Goal: Subscribe to service/newsletter

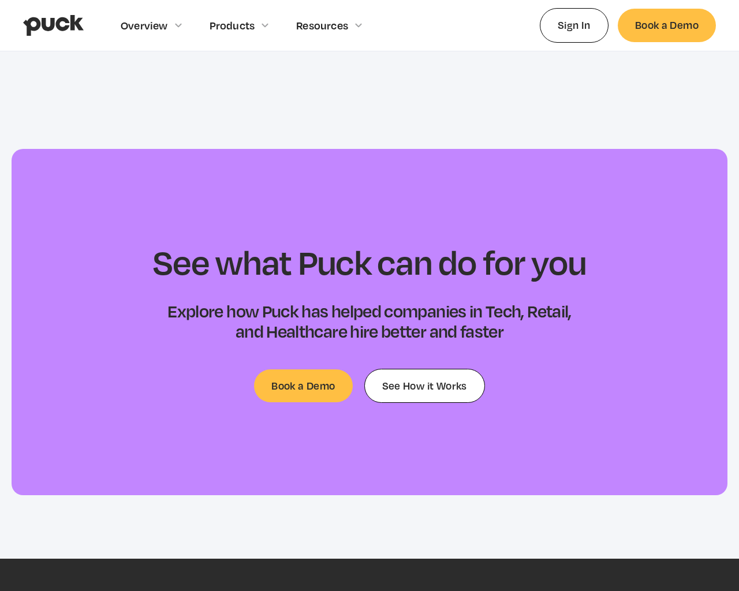
scroll to position [3621, 0]
type input "[EMAIL_ADDRESS]"
type input "Please wait..."
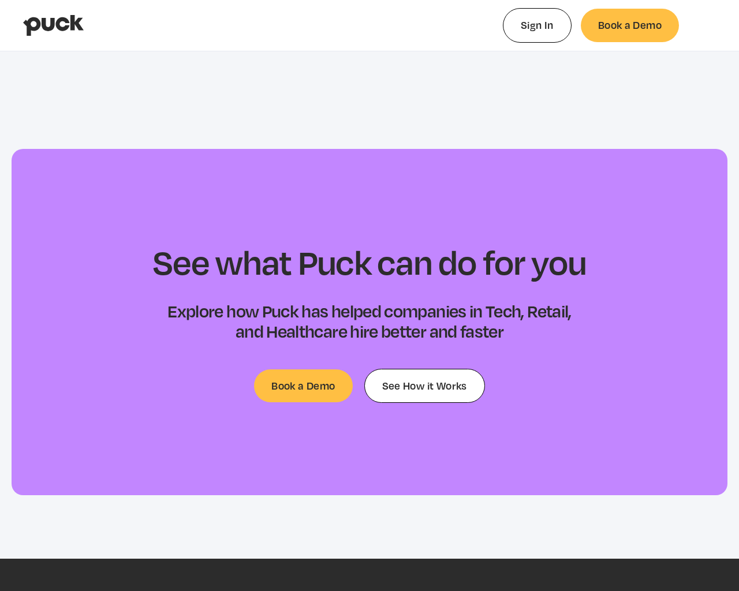
type input "0.17379430952381"
type input "0.00072061165048547"
type input "0.17623580952381"
type input "0.00208950485436891"
type input "0.180259595238095"
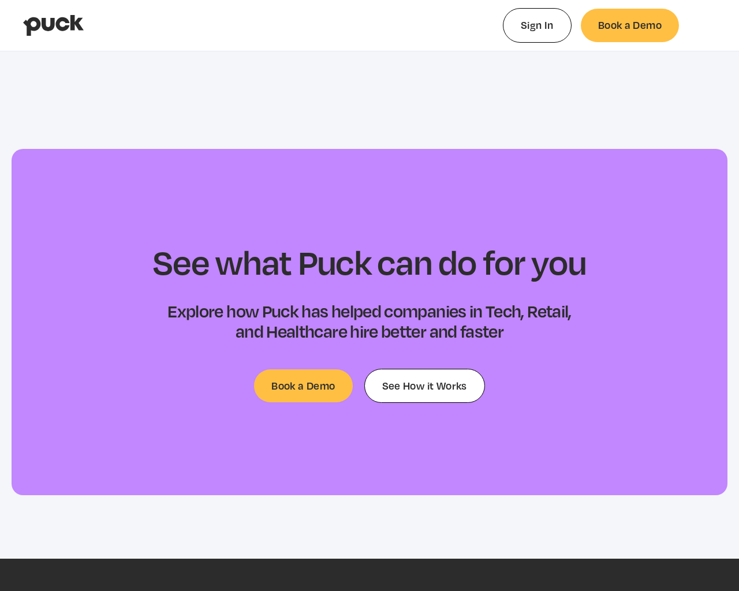
type input "0.0061341359223301"
type input "0.182853214285714"
type input "0.00946197087378643"
type input "0.18642875"
type input "0.0125702718446602"
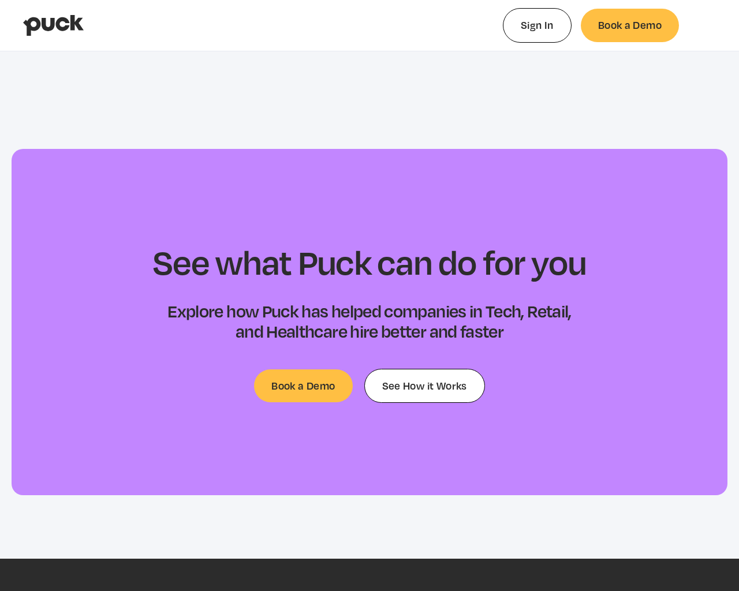
type input "0.18815780952381"
type input "0.0137092718446602"
type input "0.191521928571429"
type input "0.0172850097087378"
type input "0.19473880952381"
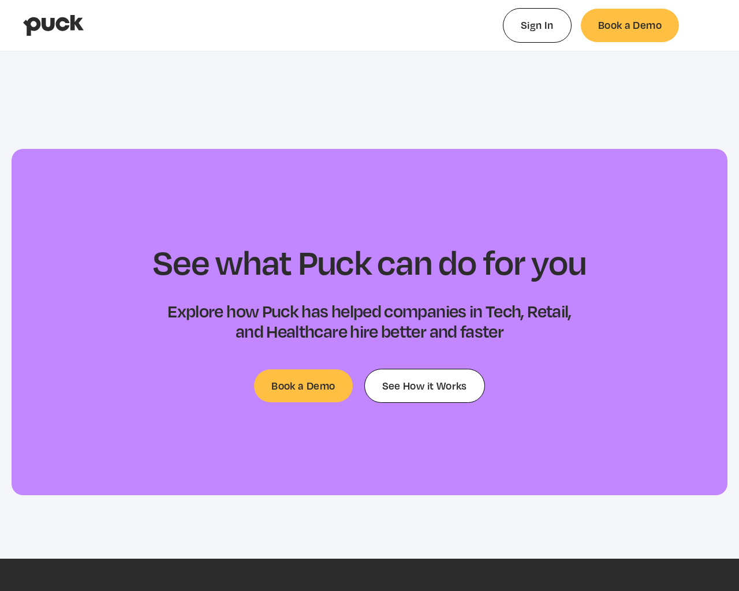
type input "0.0184293300970874"
type input "0.197918761904762"
type input "0.0207801165048544"
type input "0.199992547619048"
type input "0.0238342427184466"
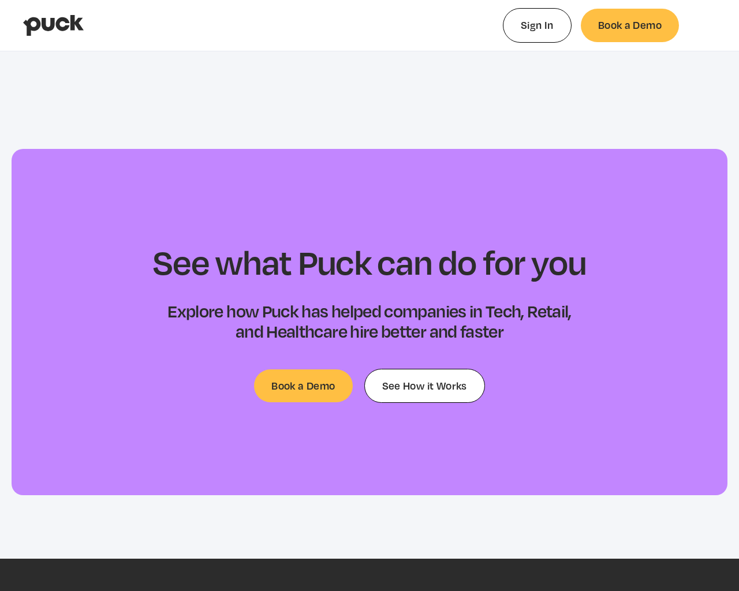
type input "0.202921142857143"
type input "0.024973213592233"
type input "0.205688071428571"
type input "0.0270391553398058"
type input "0.208643607142857"
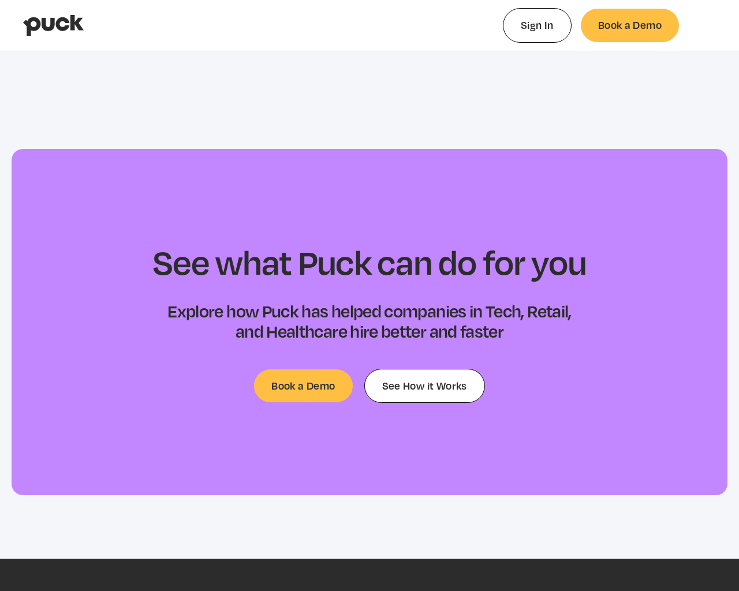
type input "0.0282422038834951"
type input "0.214317833333333"
type input "0.0338327281553398"
type input "0.217459547619048"
type input "0.0362941165048544"
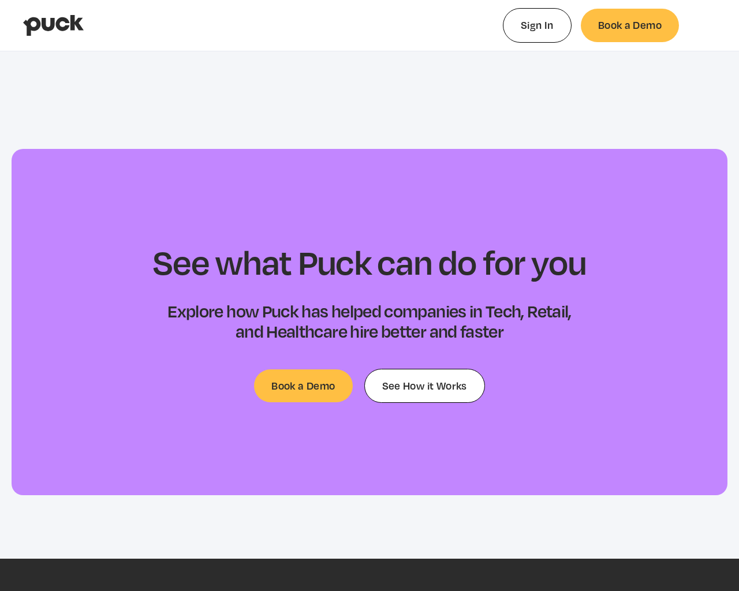
type input "0.220671047619048"
type input "0.0401508446601942"
type input "0.223912869047619"
type input "0.0414873495145631"
type input "0.22756280952381"
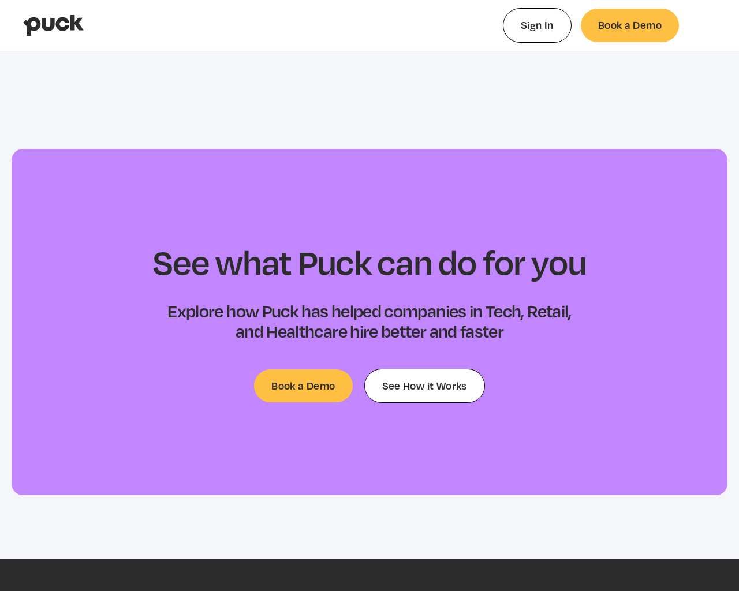
type input "0.0446860776699029"
type input "0.2314945"
type input "0.0480745922330097"
type input "0.235639369047619"
type input "0.0515741941747572"
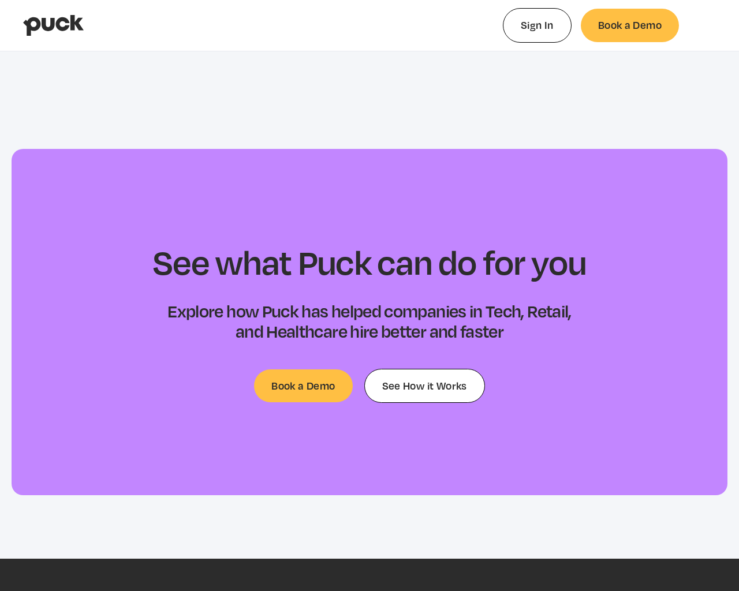
type input "0.239165"
type input "0.0536648446601942"
type input "0.24169525"
type input "0.0557709611650486"
type input "0.244652047619048"
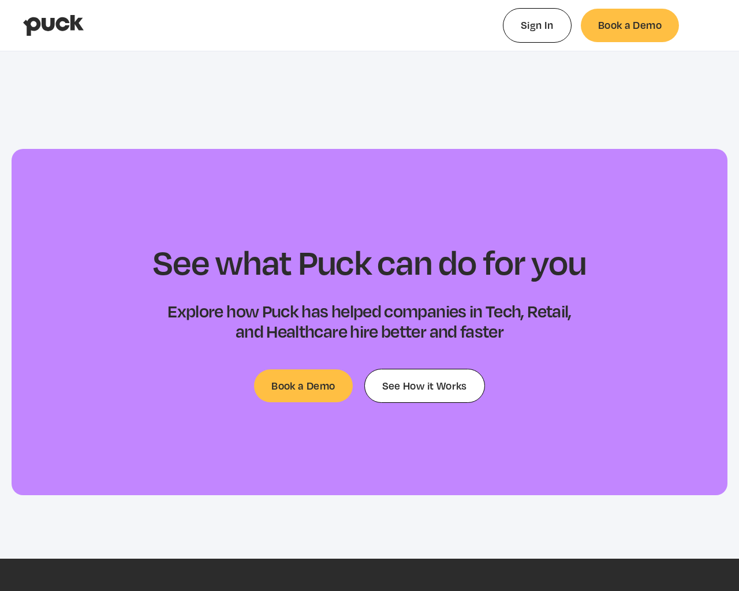
type input "0.059763504854369"
type input "0.248396392857143"
type input "0.0630530970873786"
type input "0.251040142857143"
type input "0.0639612815533981"
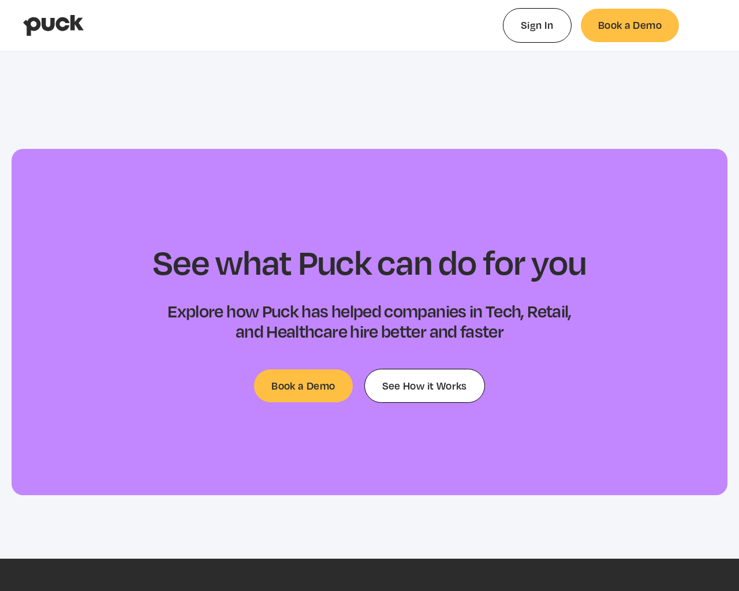
type input "0.25456575"
type input "0.0665933106796116"
type input "0.258620535714286"
type input "0.0728283786407767"
type input "0.265217297619048"
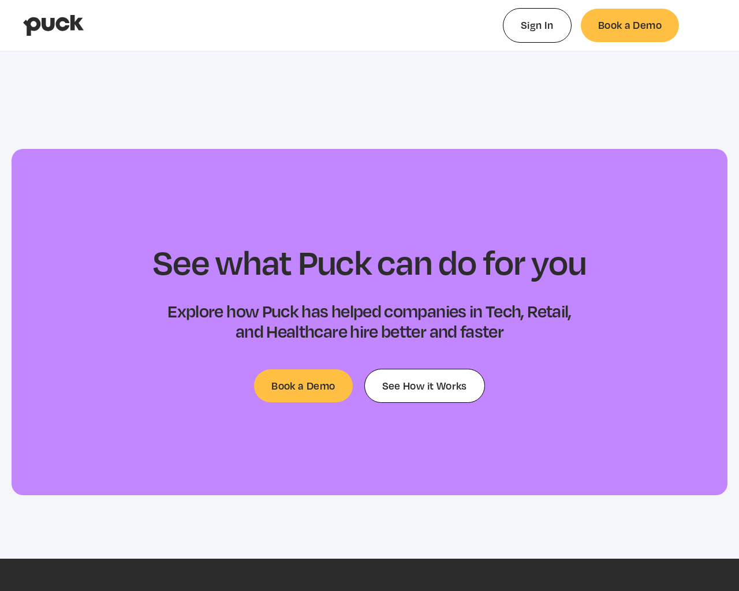
type input "0.0764410194174757"
type input "0.268487154761905"
type input "0.078288572815534"
type input "0.27054980952381"
type input "0.0832772038834951"
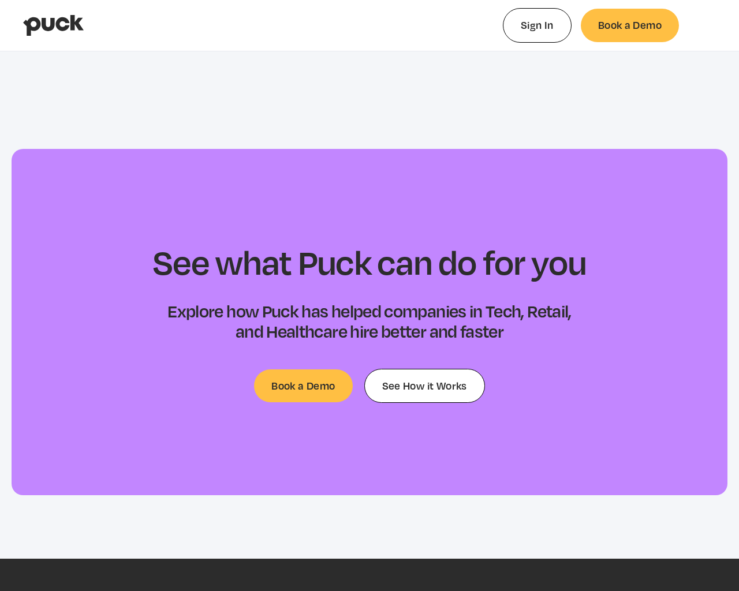
type input "0.273658357142857"
type input "0.0832772038834951"
type input "0.27634075"
type input "0.0846199708737864"
type input "0.281565202380952"
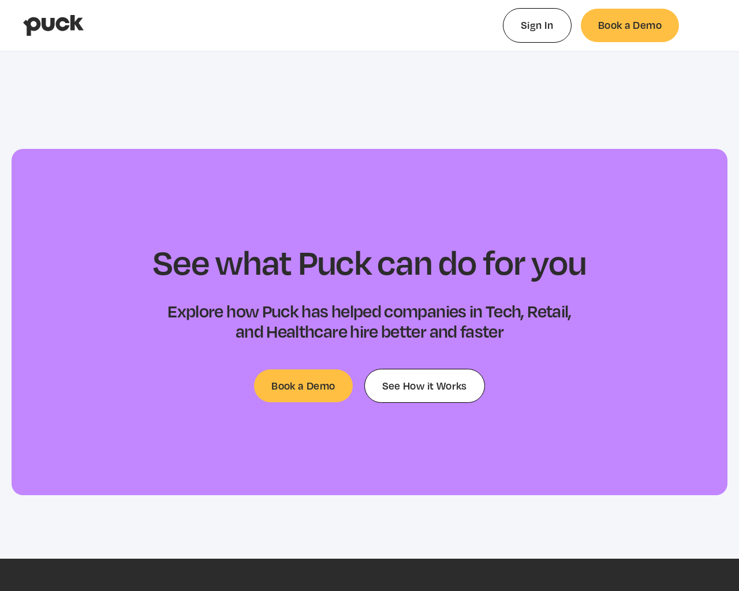
type input "0.0900537572815534"
type input "0.285304333333333"
type input "0.0937387281553399"
type input "0.286497523809524"
type input "0.0937387281553399"
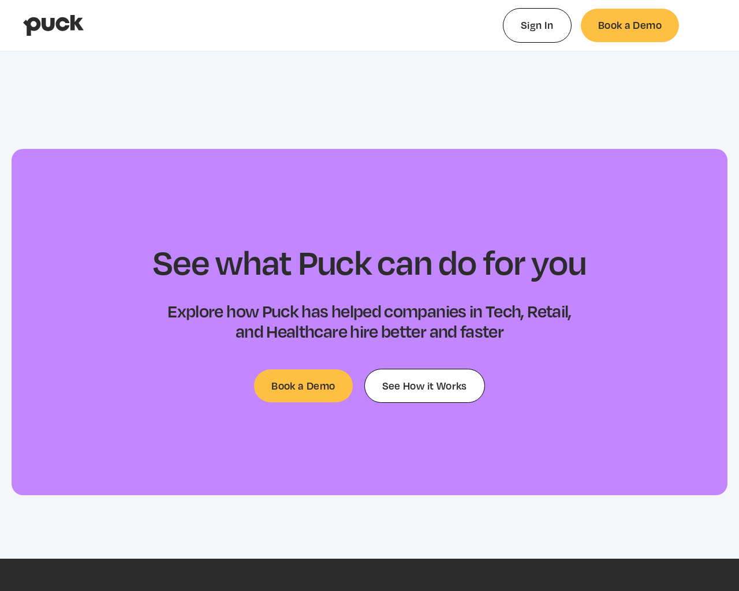
type input "0.291361130952381"
type input "0.0965368737864078"
type input "0.297596797619048"
type input "0.101419436893204"
type input "0.300599702380952"
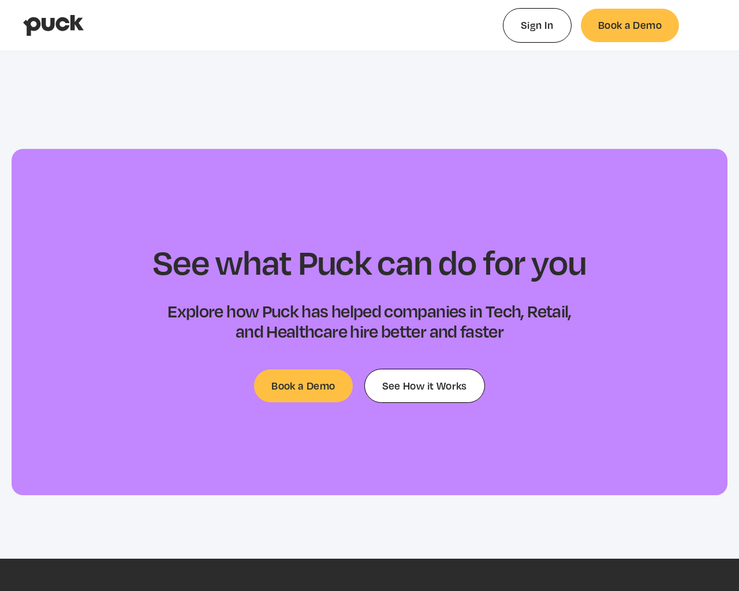
type input "0.105348951456311"
type input "0.303029357142857"
type input "0.107711980582524"
type input "0.306007392857143"
type input "0.109869834951456"
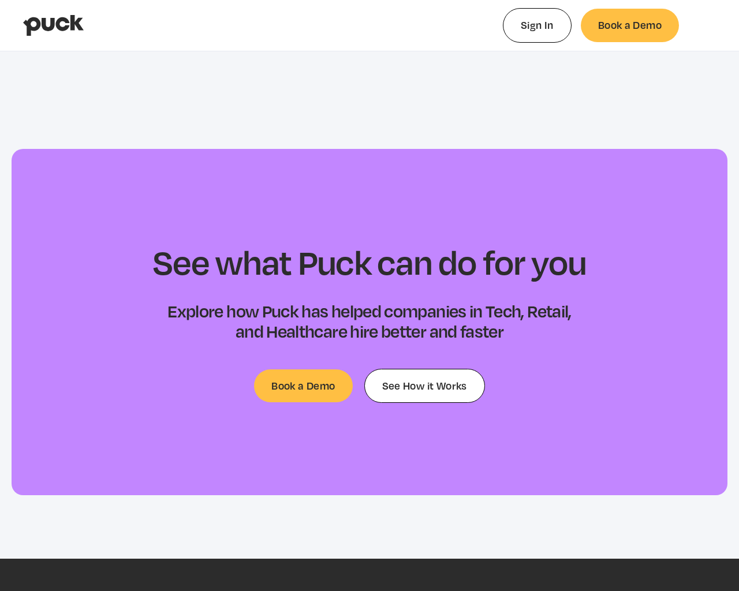
type input "0.308521226190476"
type input "0.112292640776699"
type input "0.309978119047619"
type input "0.11296145631068"
type input "0.313909261904762"
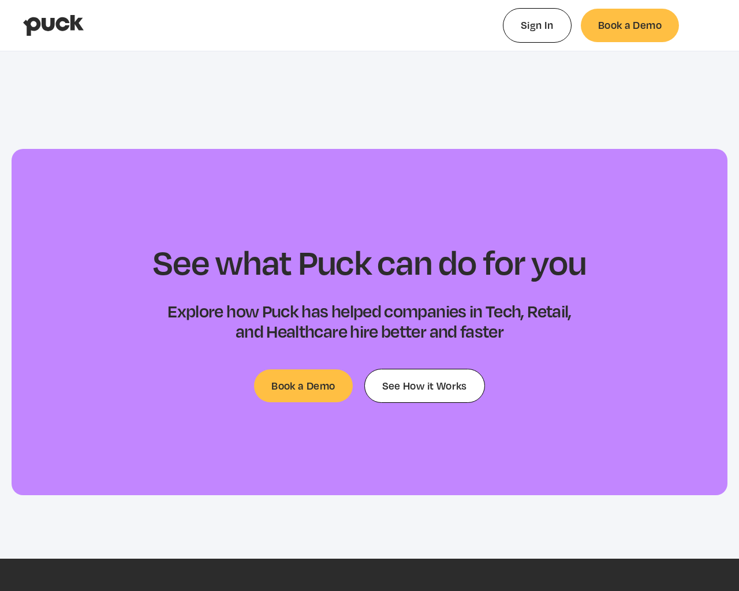
type input "0.11545772815534"
type input "0.317531833333333"
type input "0.118358145631068"
type input "0.320523464285714"
type input "0.121846553398058"
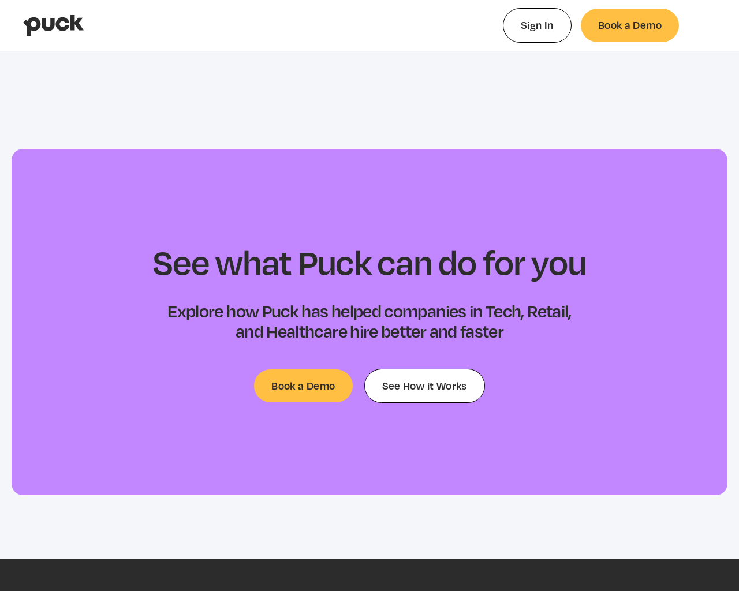
type input "0.323507238095238"
type input "0.123144524271845"
type input "0.328021047619048"
type input "0.127893436893204"
type input "0.330530428571429"
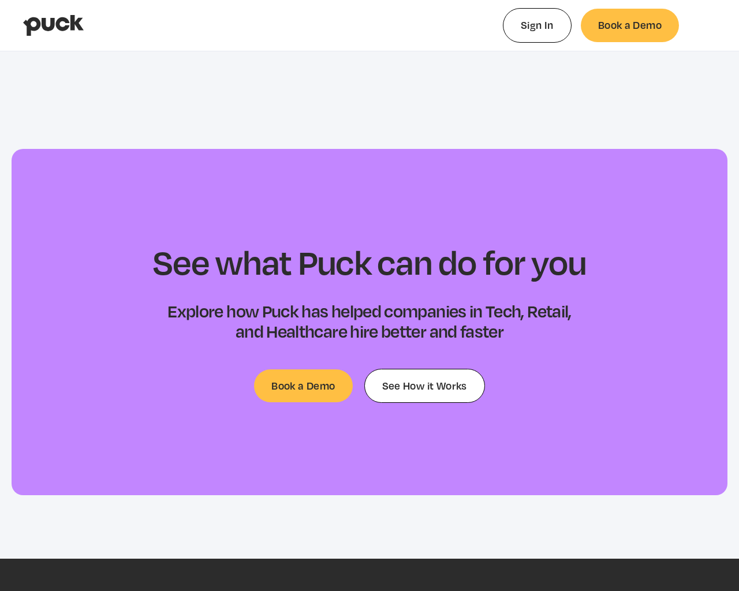
type input "0.129704330097087"
type input "0.334080297619048"
type input "0.132909621359223"
type input "0.336864273809524"
type input "0.135675893203883"
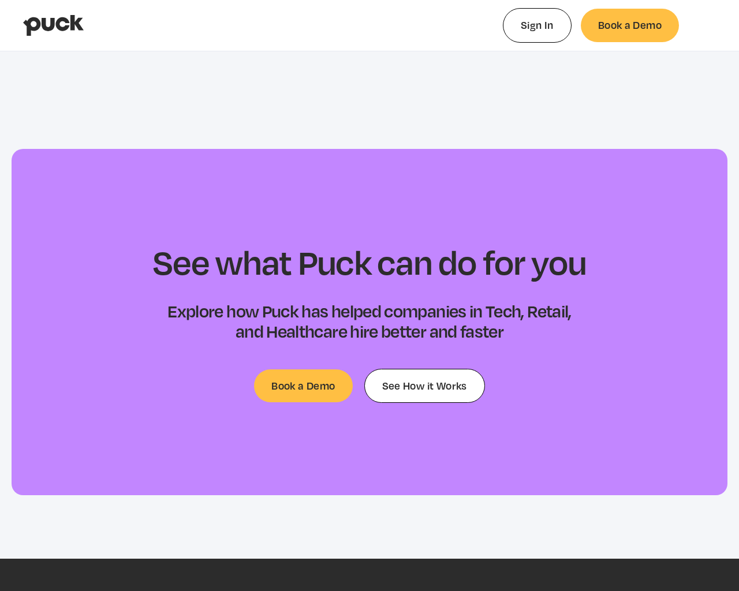
type input "0.341612630952381"
type input "0.137938087378641"
type input "0.346207607142857"
type input "0.141388446601942"
type input "0.348127357142857"
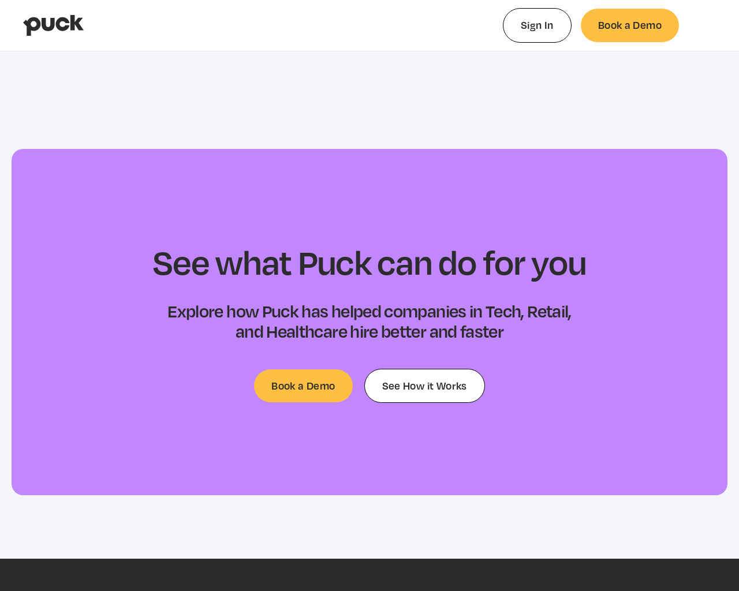
type input "0.144215776699029"
type input "0.352486035714286"
type input "0.14759986407767"
type input "0.3545845"
type input "0.14952159223301"
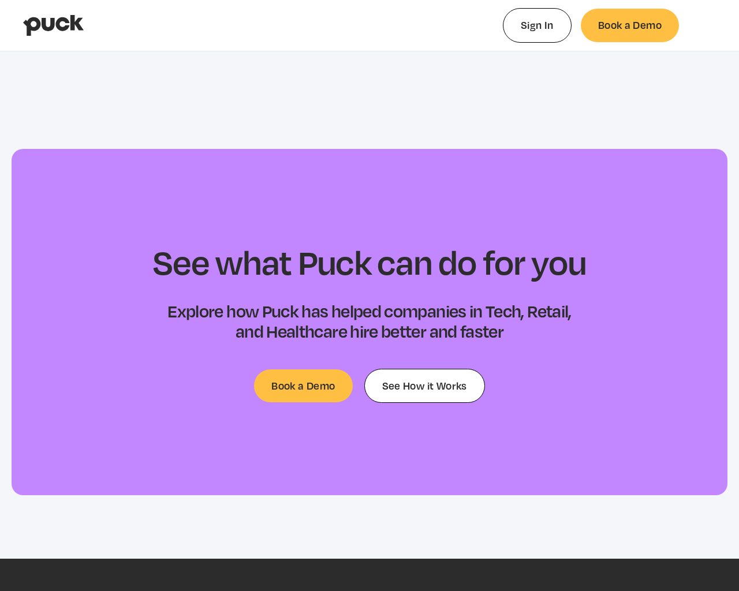
type input "0.358576023809524"
type input "0.151846514563107"
type input "0.360021738095238"
type input "0.154044660194175"
type input "0.363939845238095"
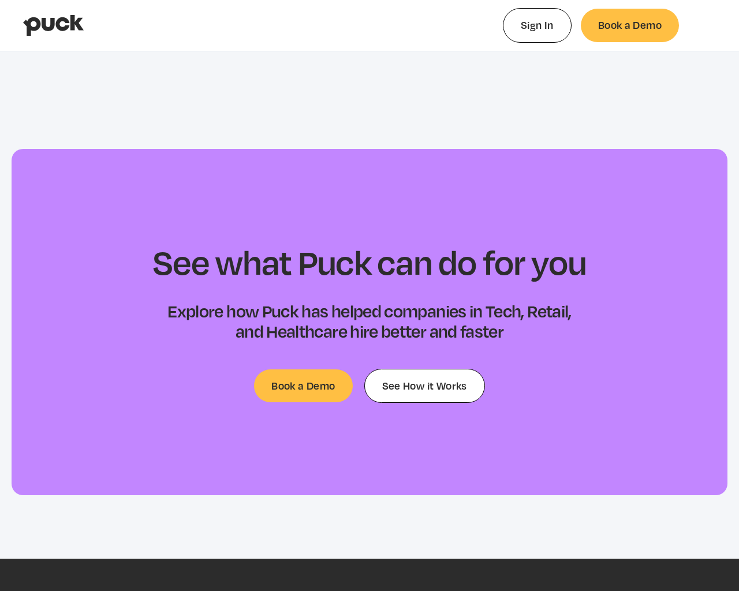
type input "0.156077582524272"
type input "0.365625678571429"
type input "0.15866832038835"
type input "0.367638226190476"
type input "0.160468990291262"
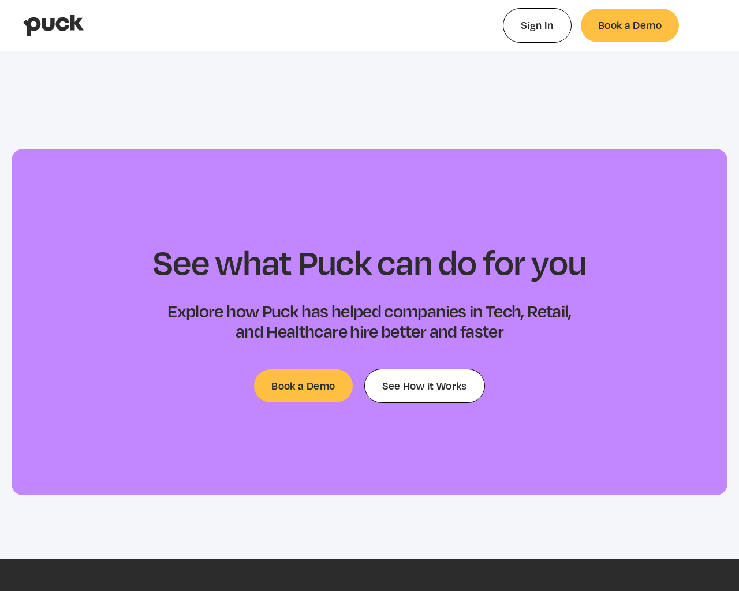
type input "0.372400154761905"
type input "0.163935009708738"
type input "0.373279523809524"
type input "0.165307126213592"
type input "0.379691238095238"
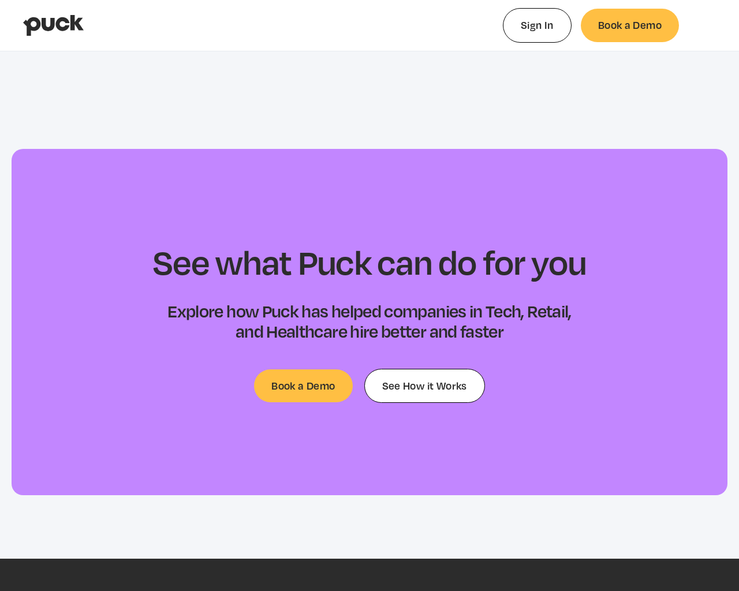
type input "0.17031113592233"
type input "0.384520833333333"
type input "0.173771737864078"
type input "0.385891773809524"
type input "0.175519766990291"
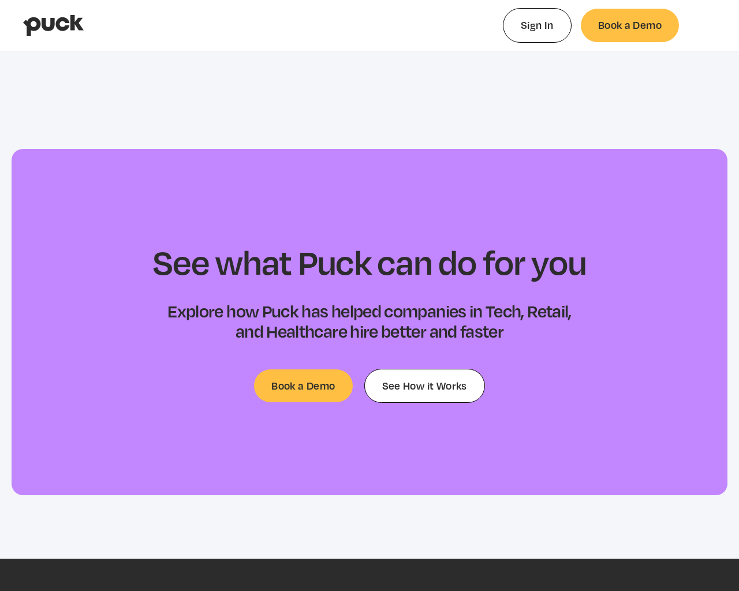
type input "0.390522416666667"
type input "0.179407427184466"
type input "0.394228964285714"
type input "0.182121766990291"
type input "0.398370547619048"
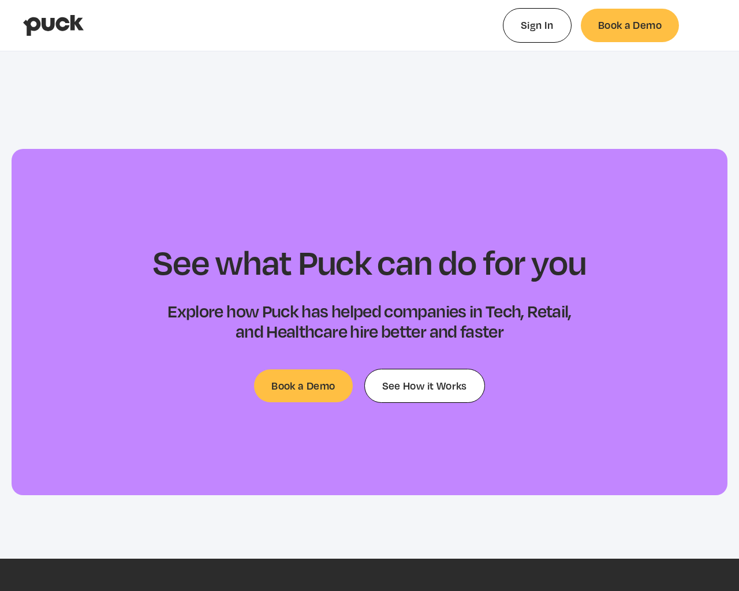
type input "0.185742436893204"
type input "0.401495380952381"
type input "0.188396796116505"
type input "0.404476547619048"
type input "0.19102667961165"
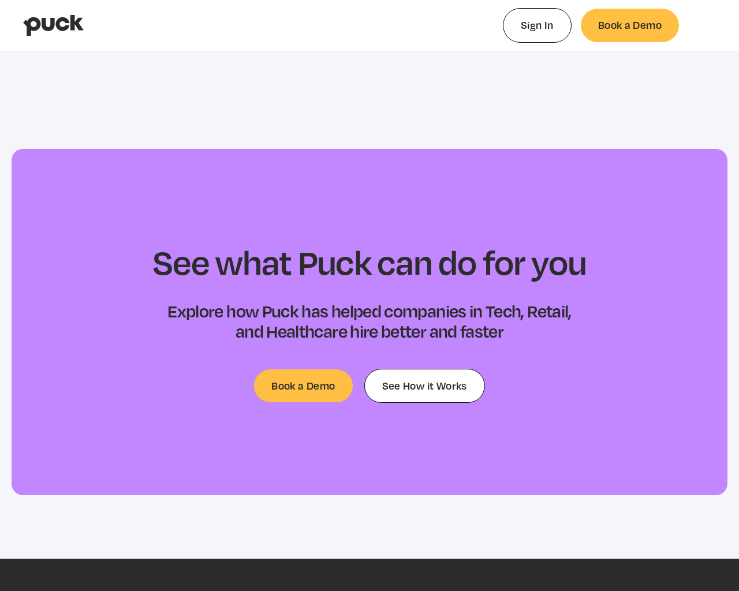
type input "0.410942238095238"
type input "0.196398563106796"
type input "0.419598714285714"
type input "0.201167893203883"
type input "0.422182119047619"
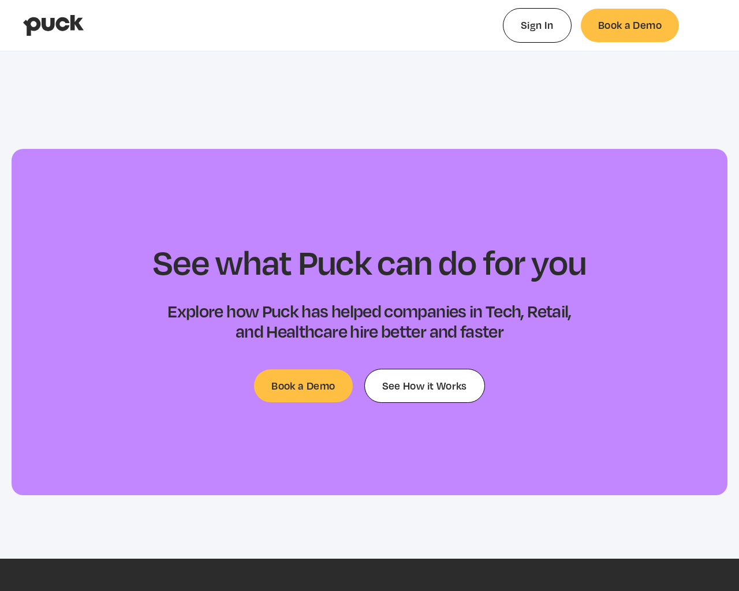
type input "0.202986165048544"
type input "0.425081785714286"
type input "0.204981223300971"
type input "0.429838380952381"
type input "0.208889485436893"
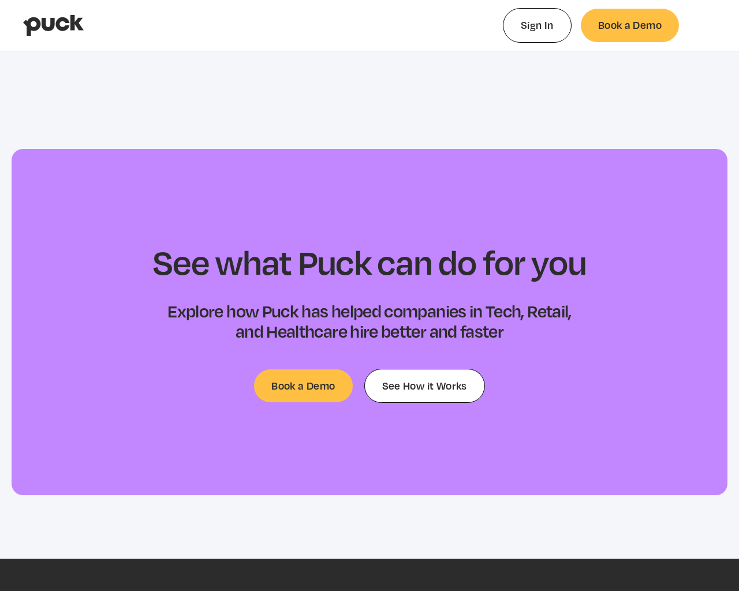
type input "0.434484023809524"
type input "0.213562427184466"
type input "0.436993071428571"
type input "0.21468213592233"
type input "0.440780178571429"
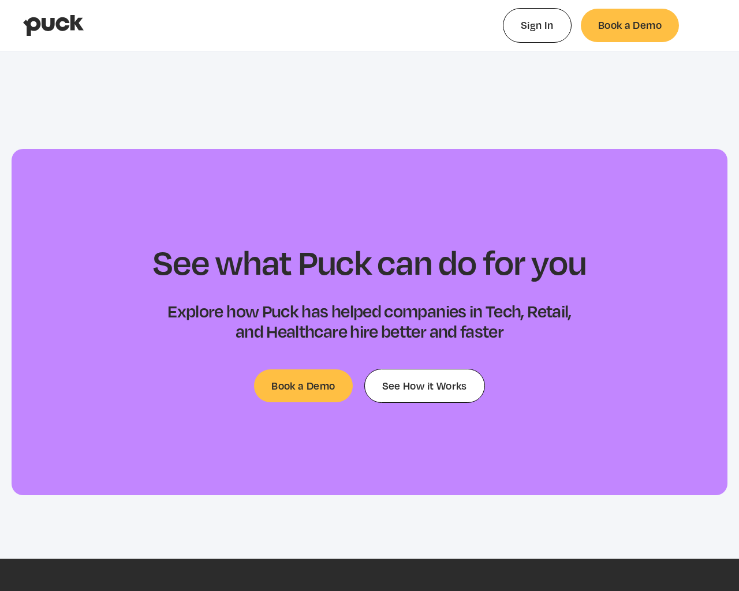
type input "0.217570097087379"
type input "0.443483869047619"
type input "0.21961167961165"
type input "0.44886180952381"
type input "0.224209718446602"
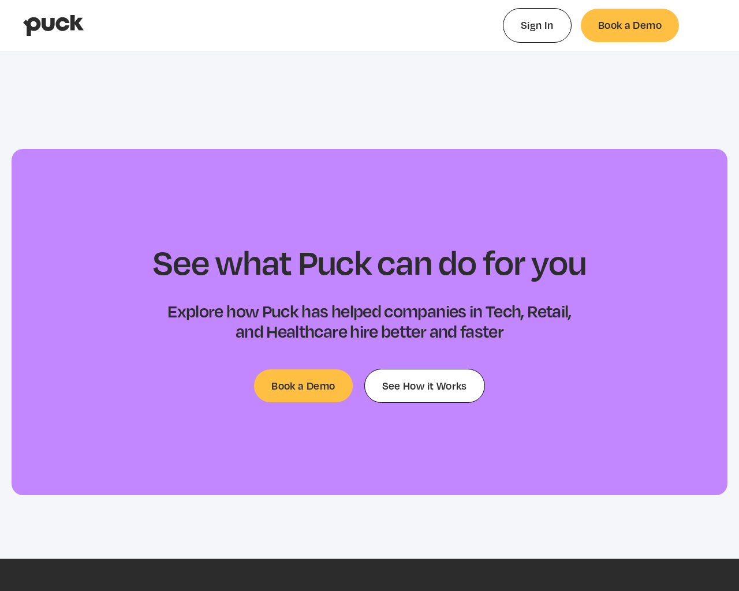
type input "0.4519675"
type input "0.227487844660194"
type input "0.455303"
type input "0.230403495145631"
type input "0.457133773809524"
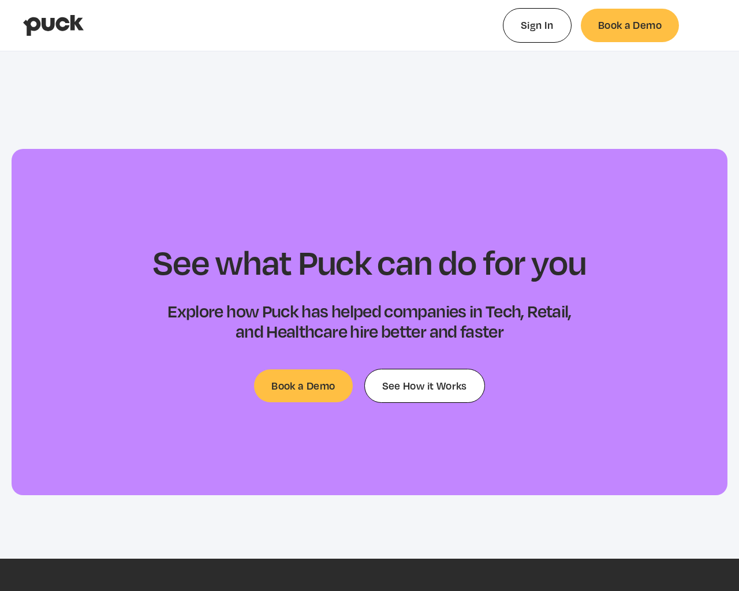
type input "0.231612572815534"
type input "0.460188202380952"
type input "0.23387132038835"
type input "0.464488"
type input "0.23738454368932"
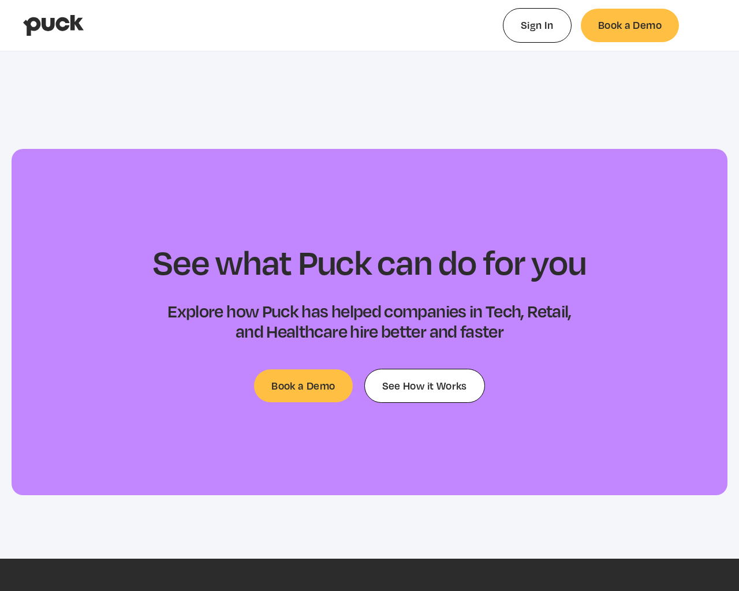
type input "0.4676365"
type input "0.242027106796117"
type input "0.469389130952381"
type input "0.244786368932039"
type input "0.47554980952381"
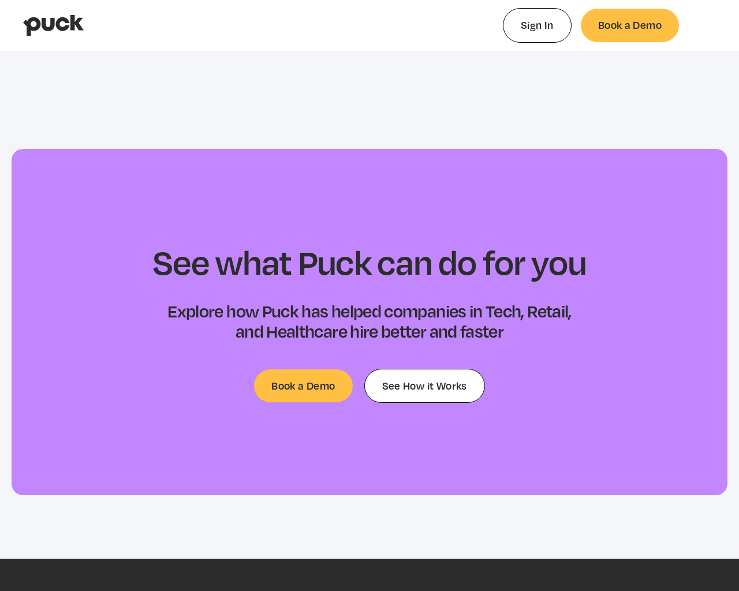
type input "0.245951174757282"
type input "0.481348380952381"
type input "0.251178291262136"
type input "0.483964654761905"
type input "0.252815116504854"
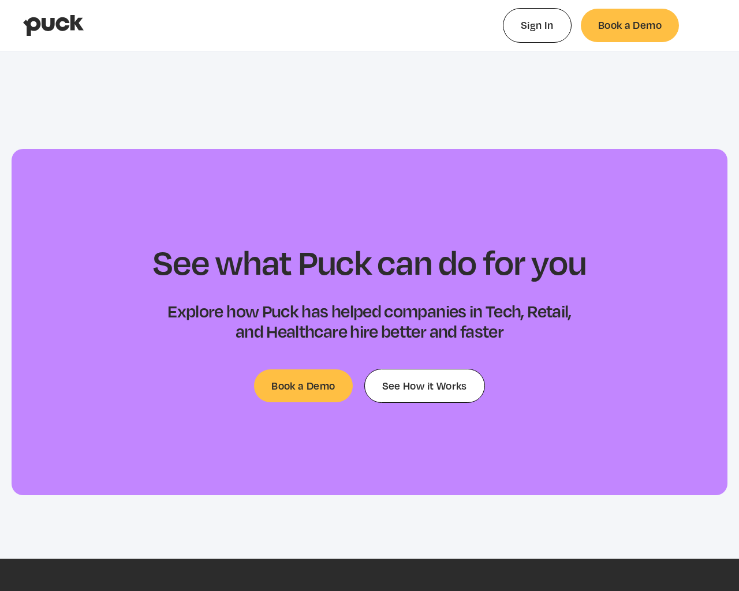
type input "0.491610619047619"
type input "0.25882932038835"
type input "0.495895880952381"
type input "0.265816184466019"
type input "0.499620571428571"
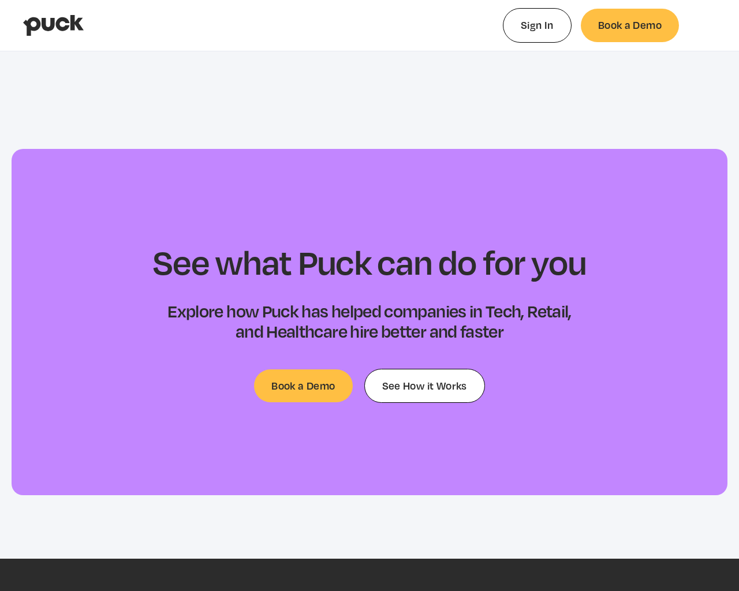
type input "0.268183495145631"
type input "0.503126142857143"
type input "0.27127672815534"
type input "0.507599047619048"
type input "0.274373417475728"
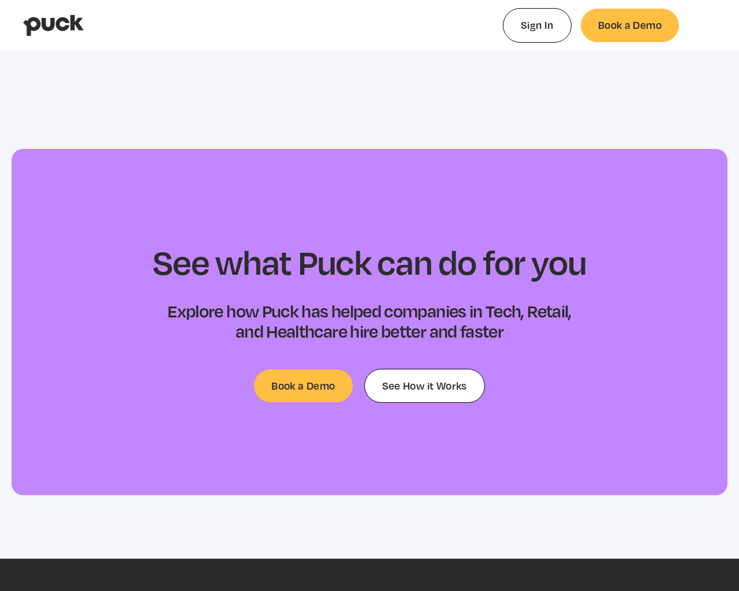
type input "0.51092319047619"
type input "0.277987825242718"
type input "0.515452428571429"
type input "0.282400932038835"
type input "0.519085130952381"
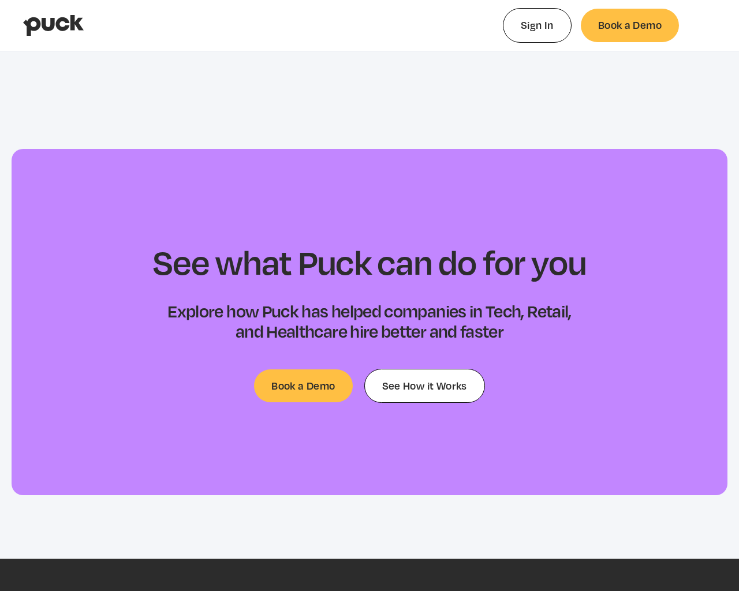
type input "0.284236417475728"
type input "0.524143571428571"
type input "0.287829815533981"
